Goal: Task Accomplishment & Management: Complete application form

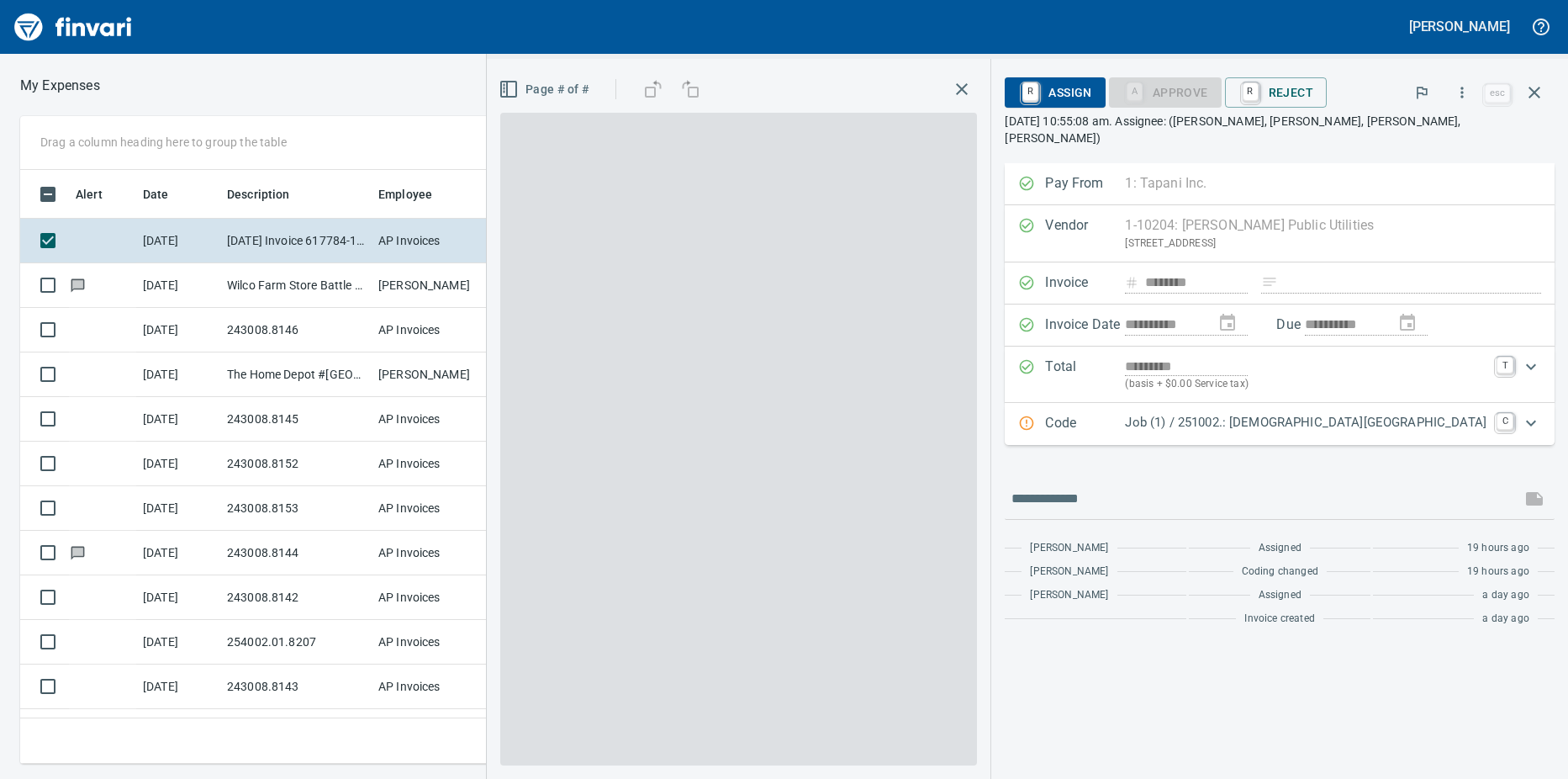
scroll to position [2, 2]
click at [312, 684] on td "243008.8143" at bounding box center [296, 686] width 152 height 45
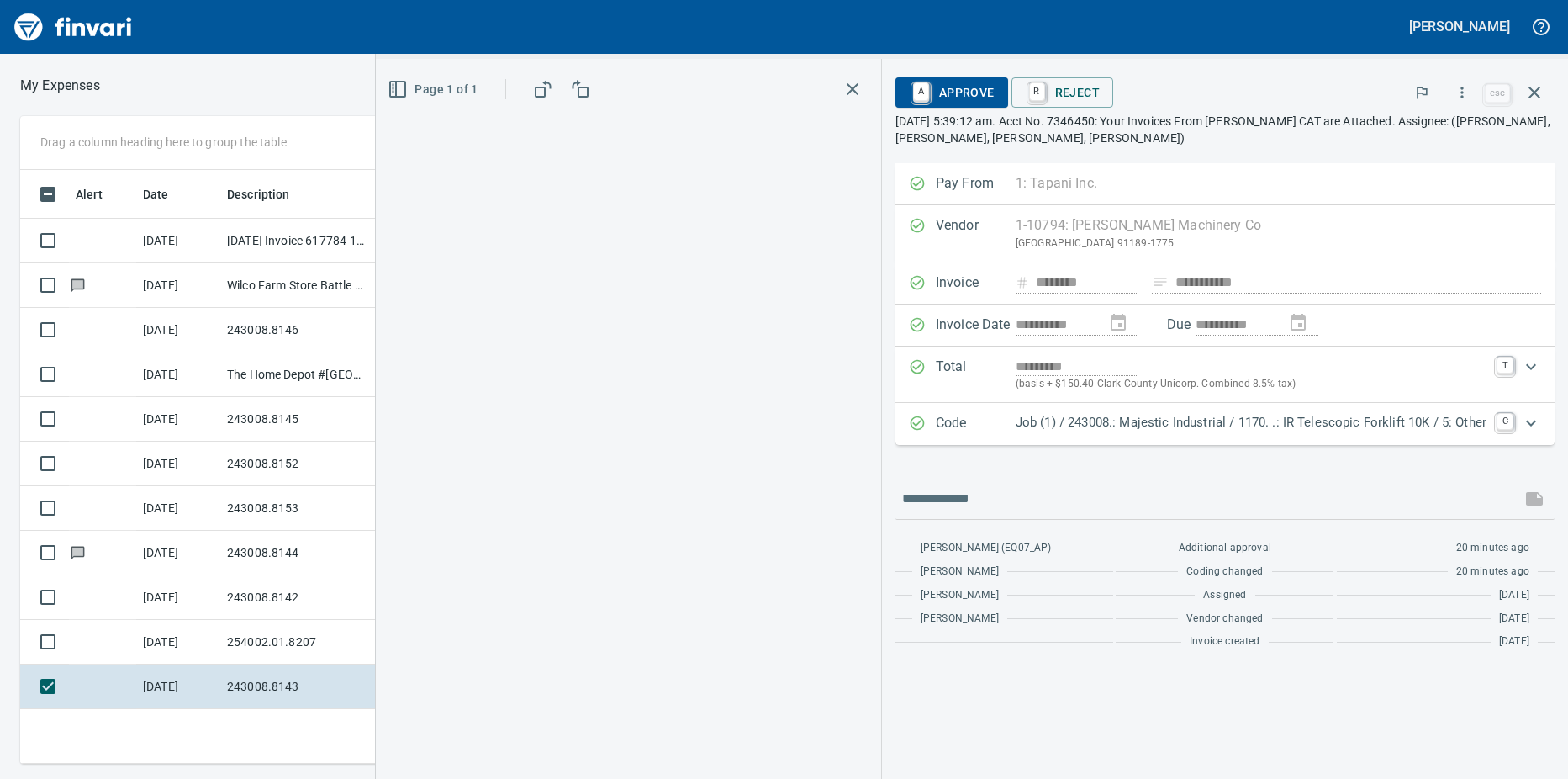
click at [1541, 88] on icon "button" at bounding box center [1534, 92] width 20 height 20
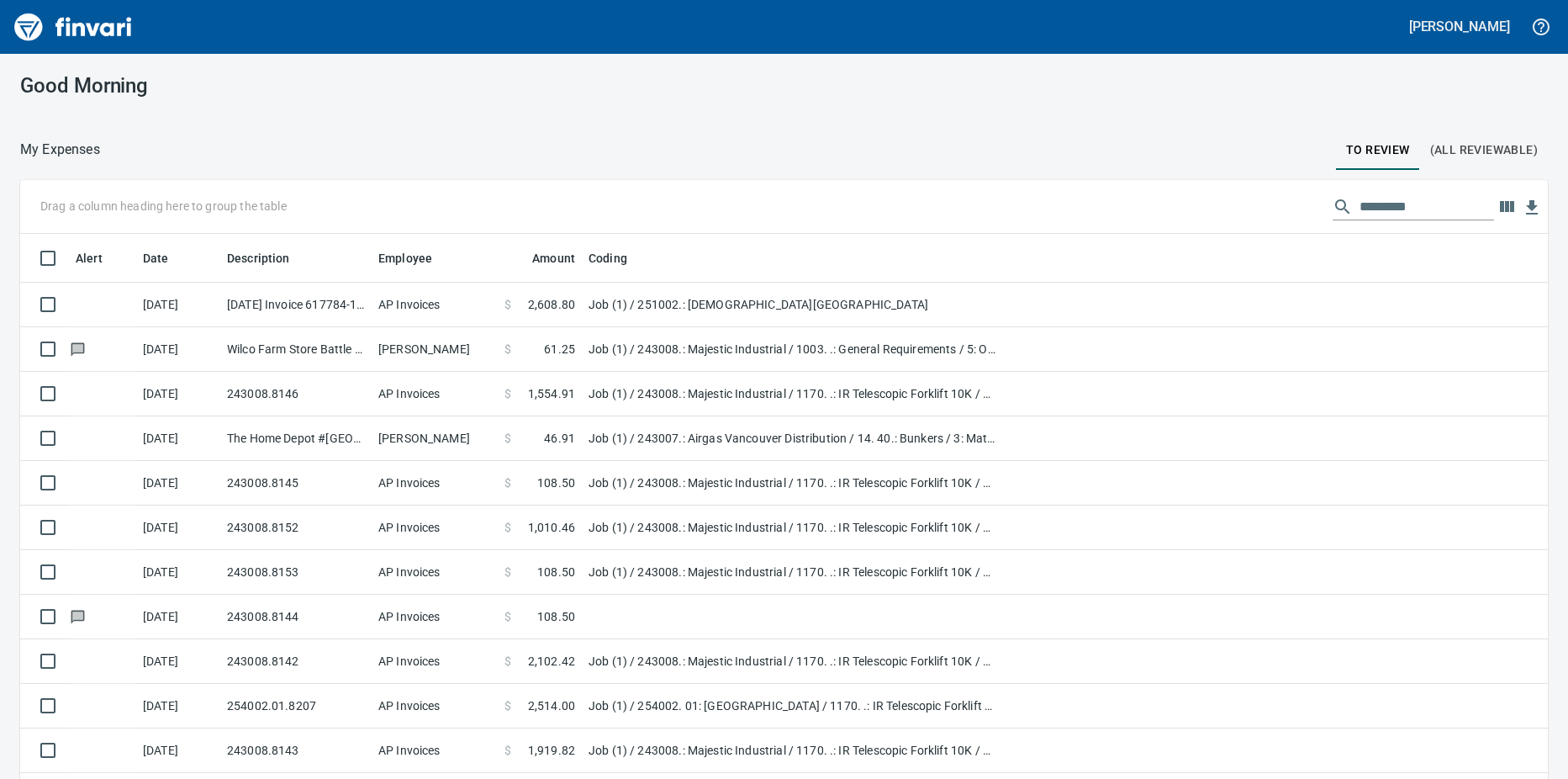
scroll to position [581, 1488]
click at [610, 304] on td "Job (1) / 251002.: [DEMOGRAPHIC_DATA][GEOGRAPHIC_DATA]" at bounding box center [792, 304] width 420 height 45
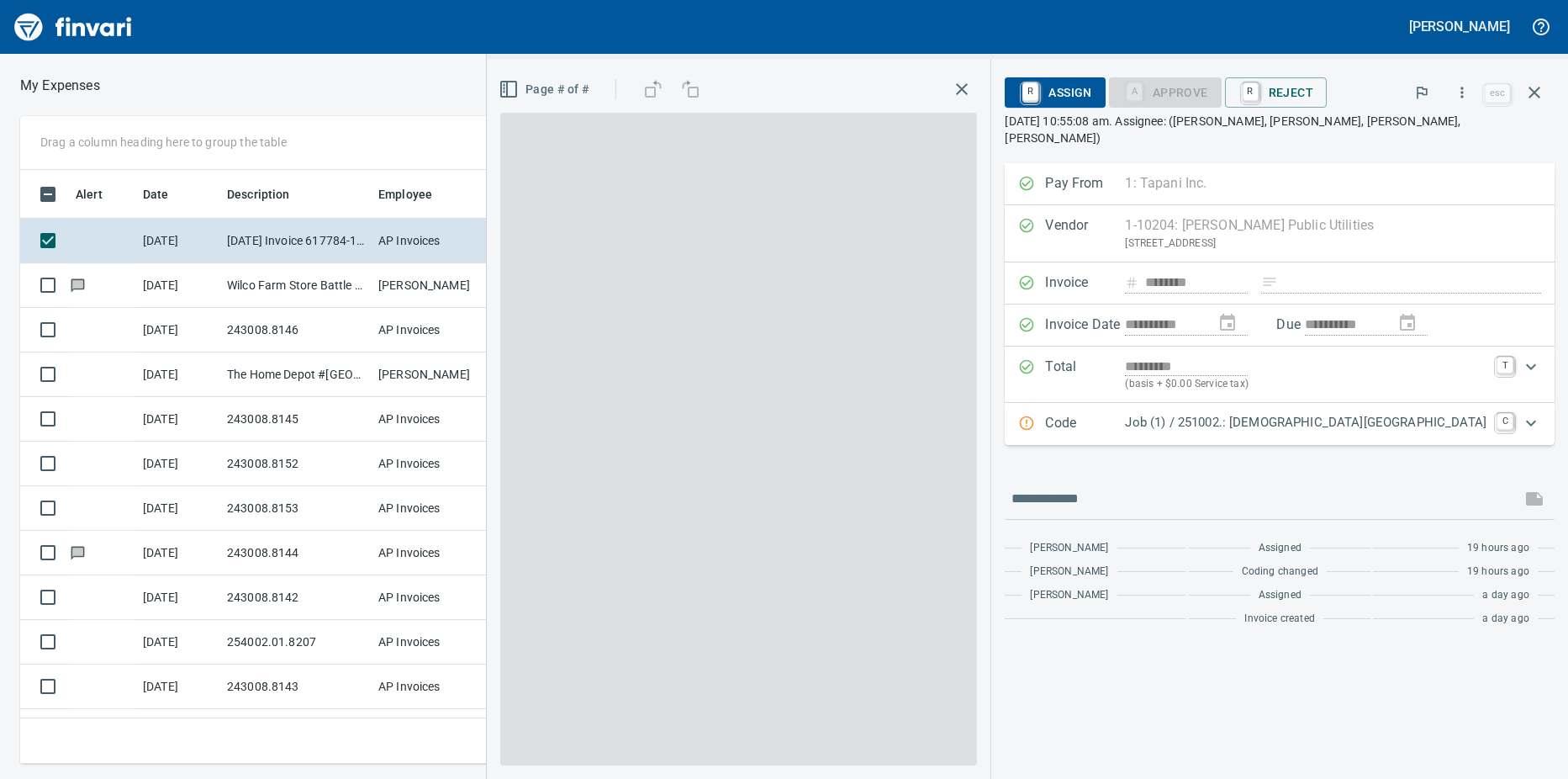
scroll to position [581, 1082]
click at [1531, 413] on icon "Expand" at bounding box center [1531, 423] width 20 height 20
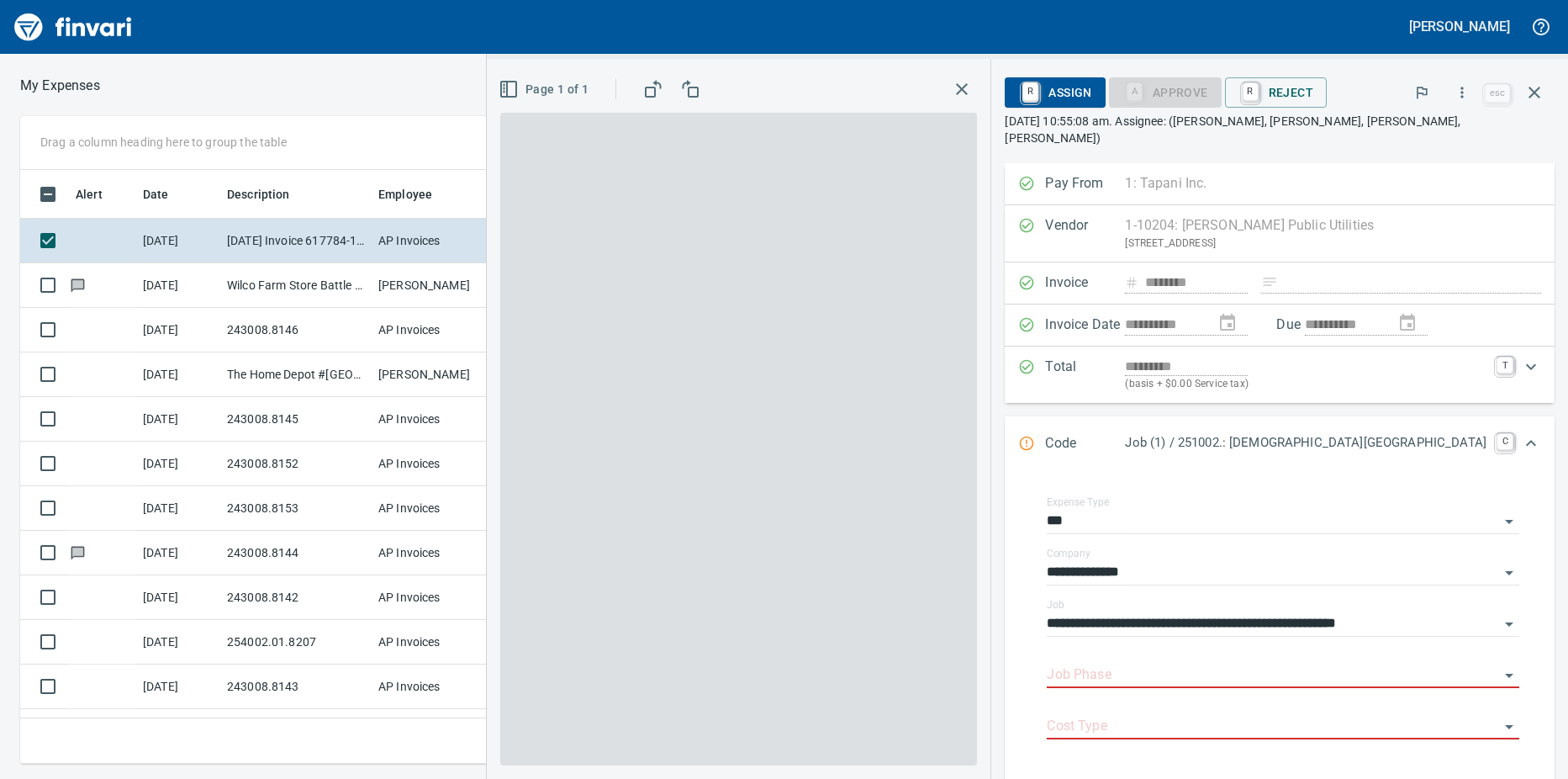
scroll to position [149, 0]
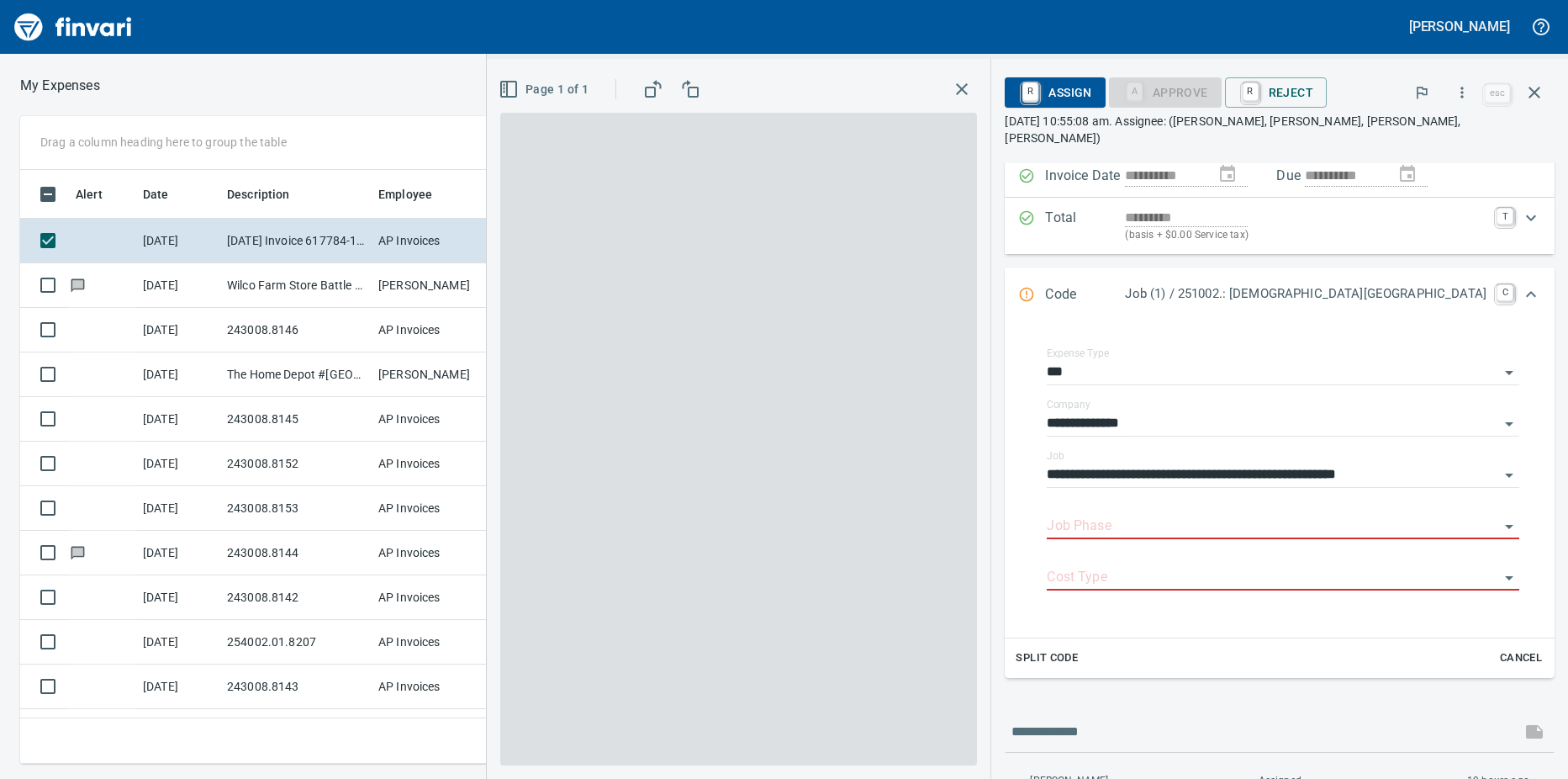
click at [1078, 666] on div "**********" at bounding box center [1279, 440] width 550 height 852
click at [1047, 519] on input "Job Phase" at bounding box center [1272, 527] width 452 height 24
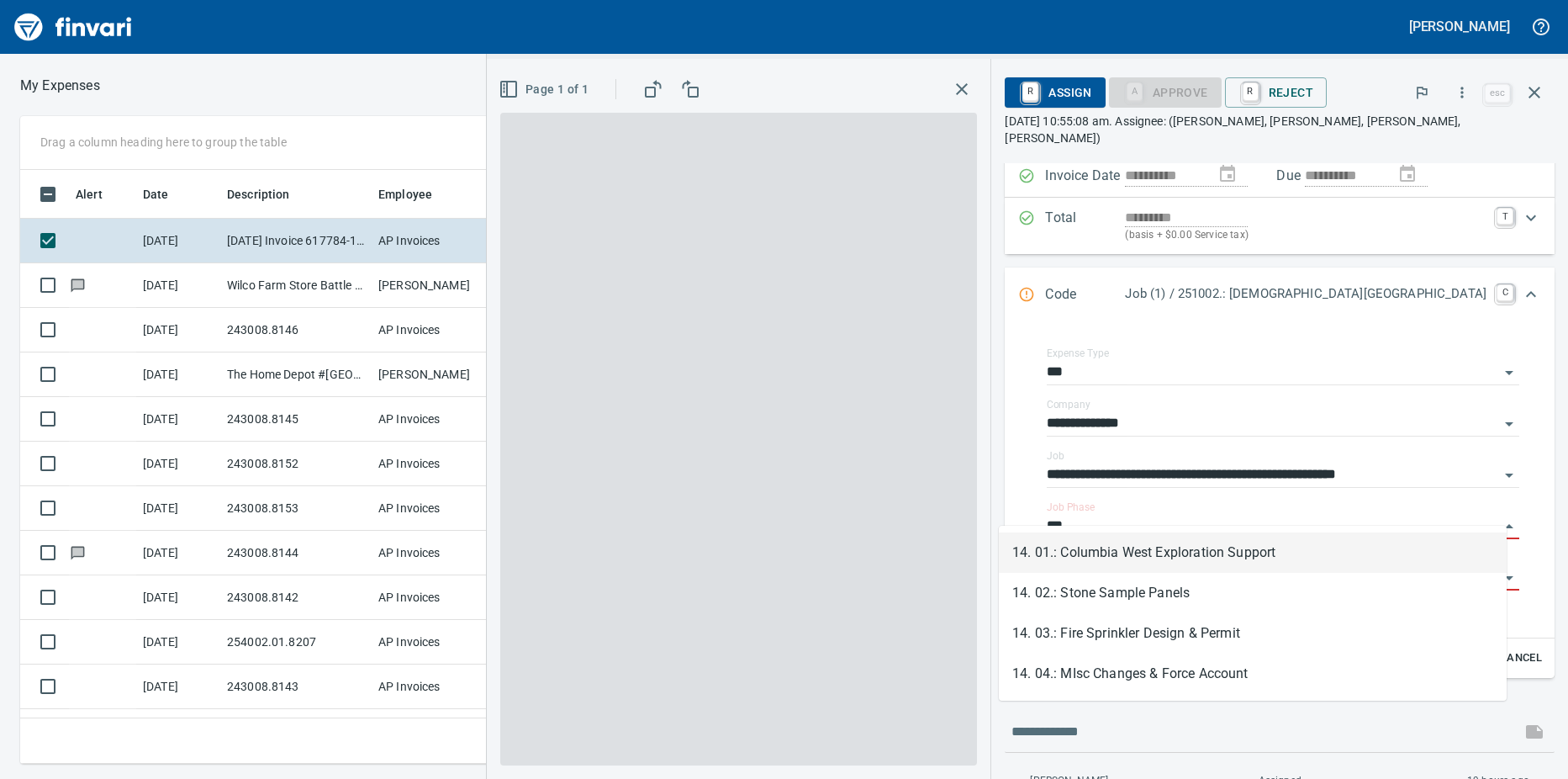
scroll to position [581, 1082]
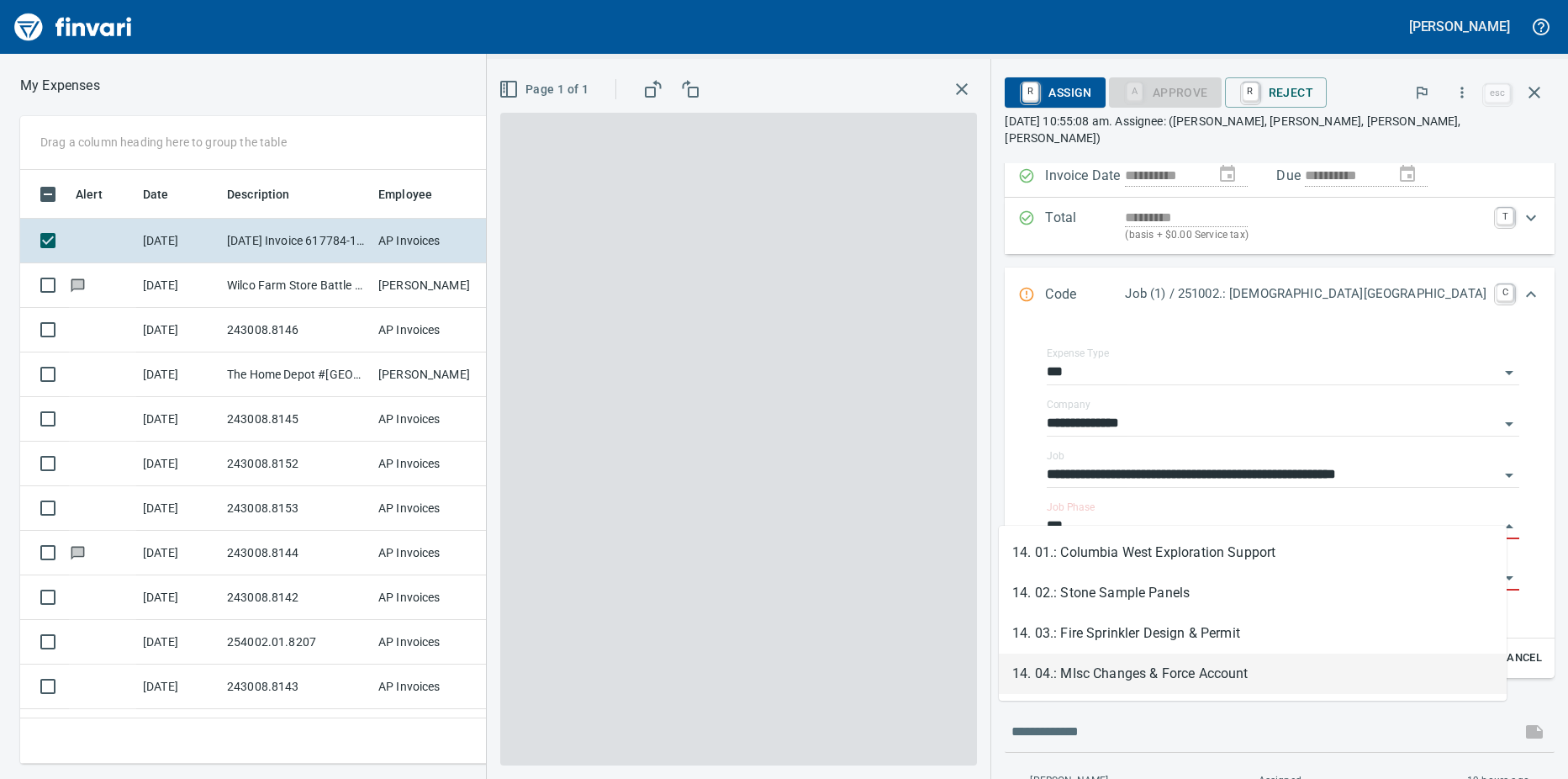
click at [1127, 673] on li "14. 04.: MIsc Changes & Force Account" at bounding box center [1253, 673] width 508 height 40
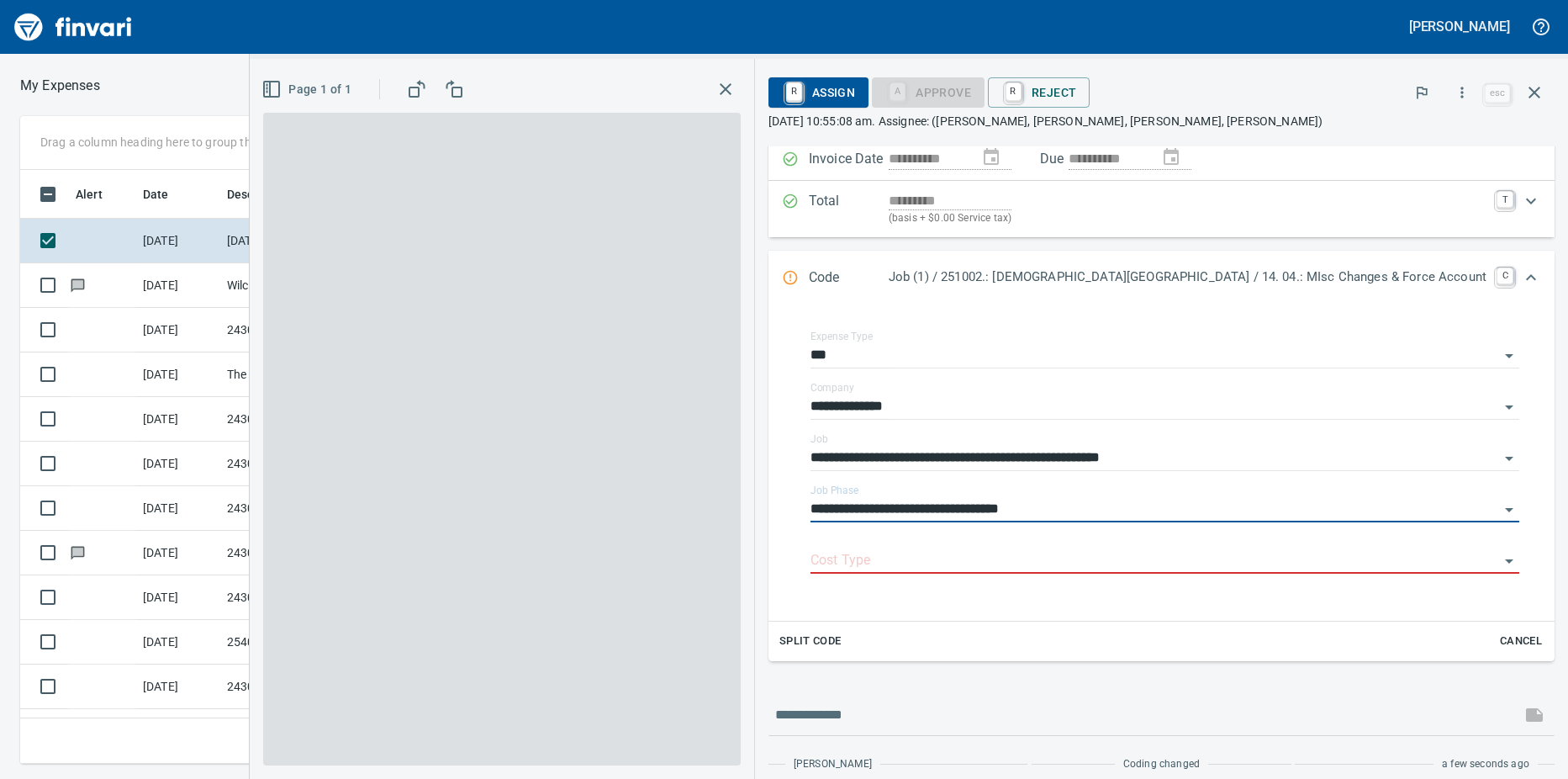
type input "**********"
click at [949, 566] on input "Cost Type" at bounding box center [1155, 561] width 689 height 24
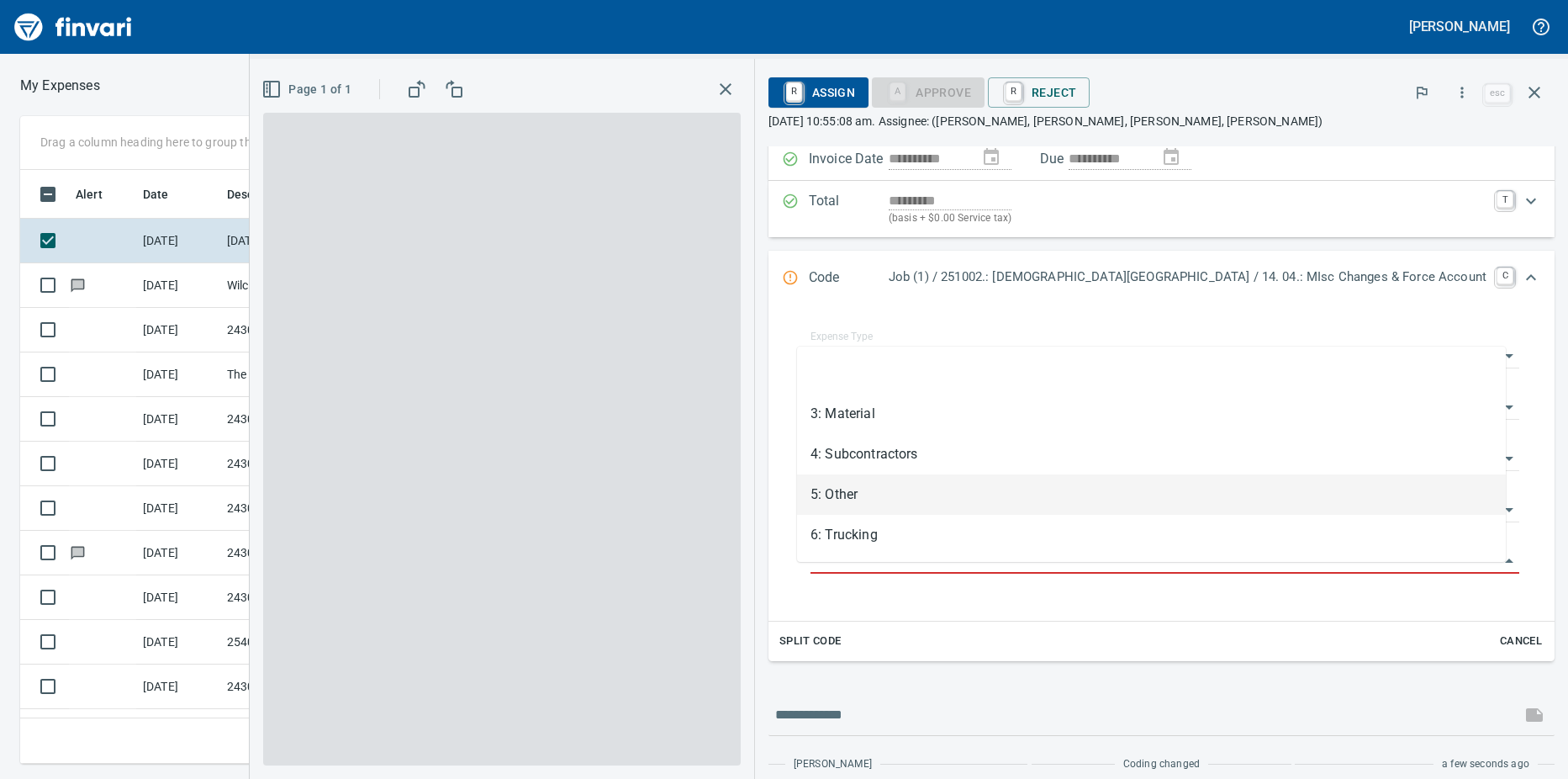
click at [830, 497] on li "5: Other" at bounding box center [1152, 494] width 709 height 40
type input "********"
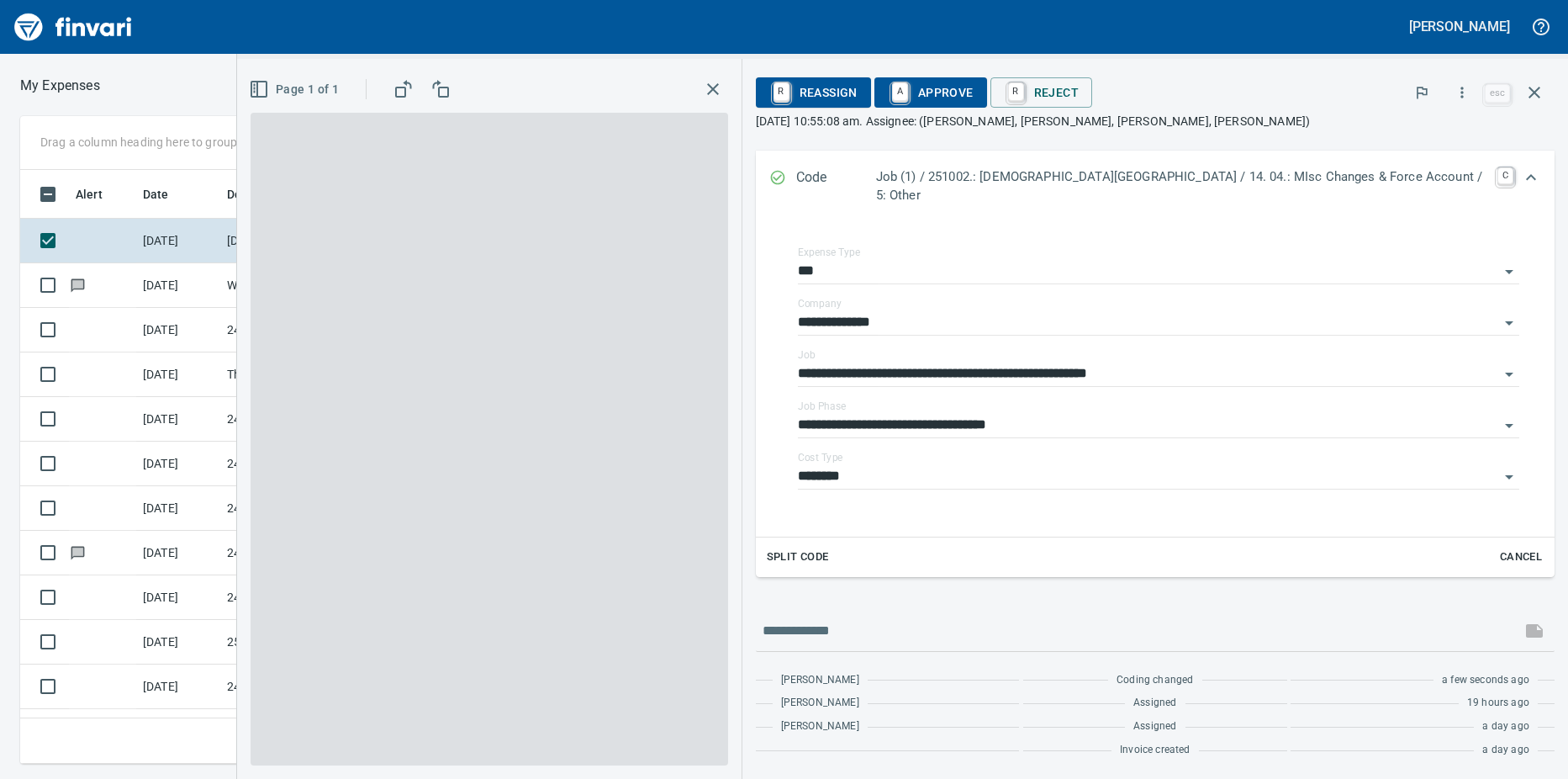
scroll to position [0, 0]
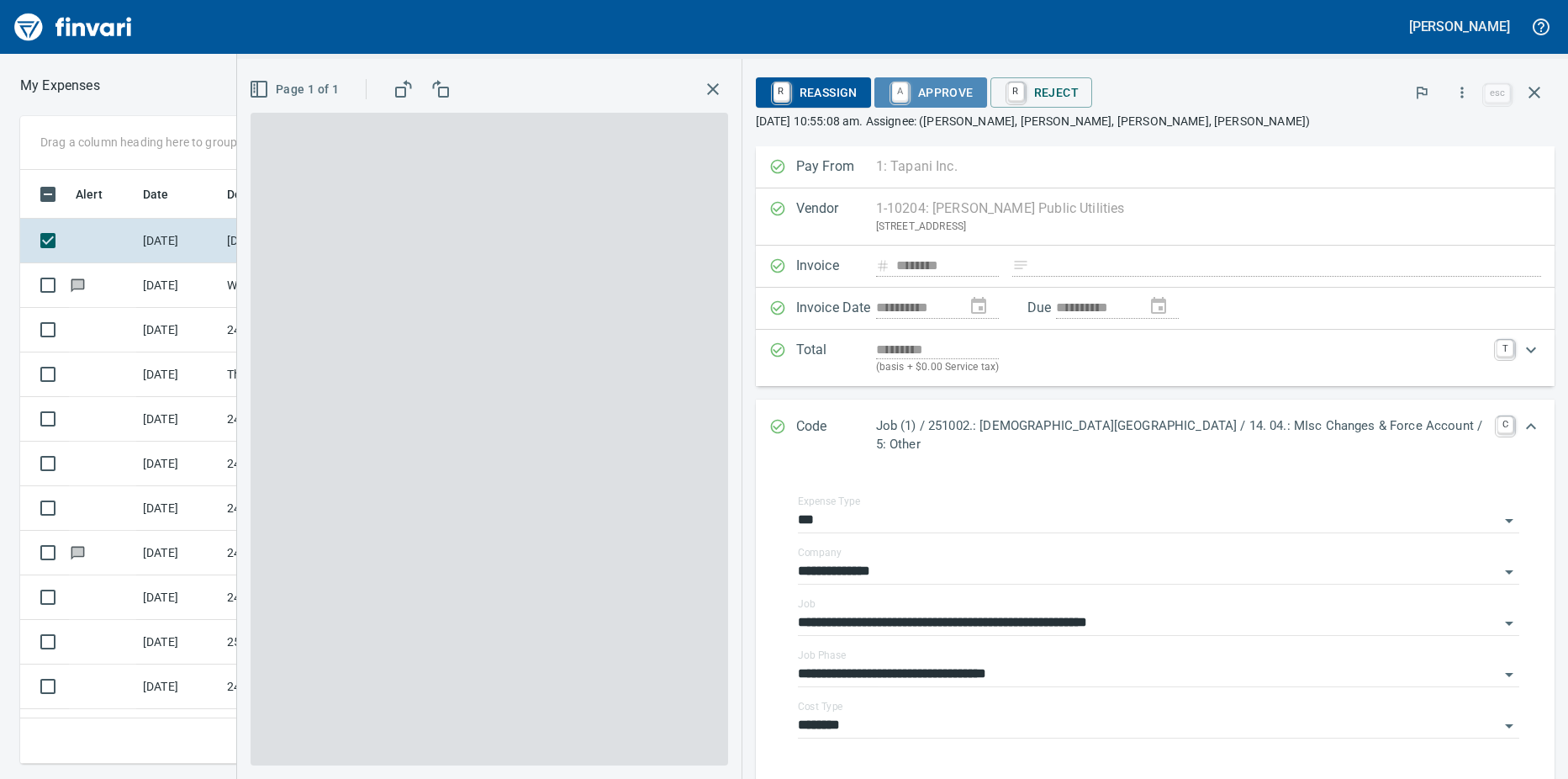
click at [899, 90] on link "A" at bounding box center [900, 91] width 16 height 18
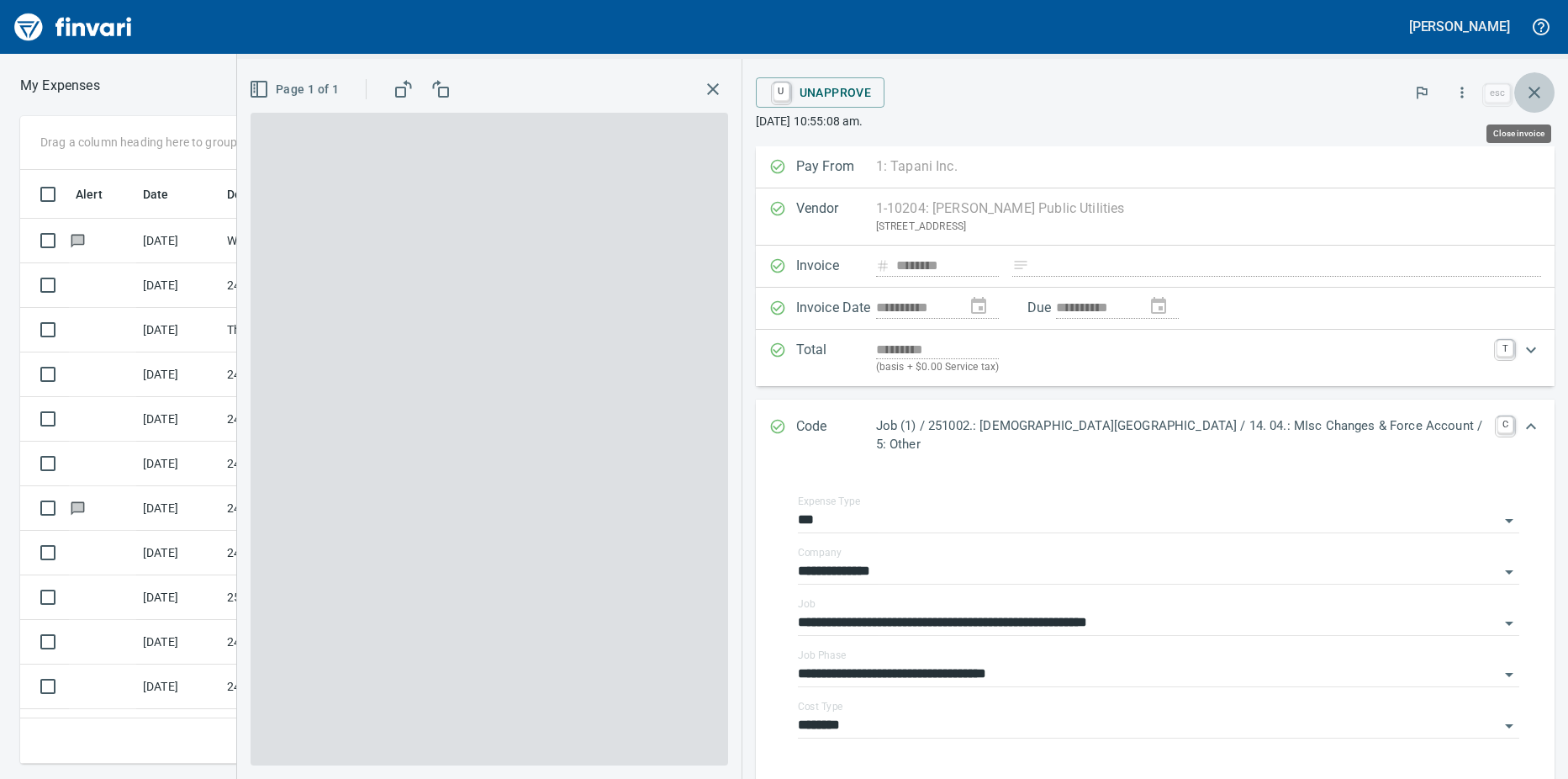
click at [1538, 90] on icon "button" at bounding box center [1534, 92] width 12 height 12
